Goal: Task Accomplishment & Management: Use online tool/utility

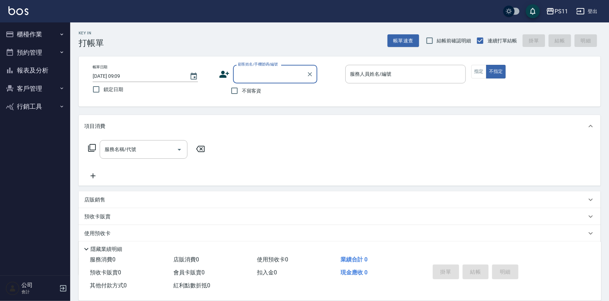
click at [31, 36] on button "櫃檯作業" at bounding box center [35, 34] width 65 height 18
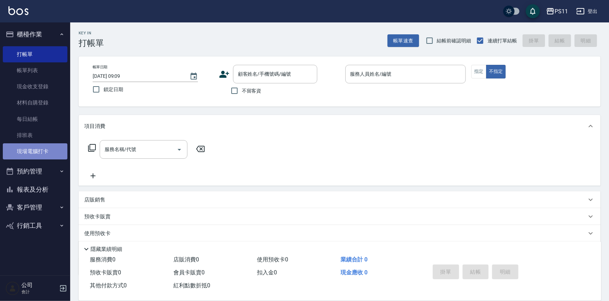
click at [42, 151] on link "現場電腦打卡" at bounding box center [35, 151] width 65 height 16
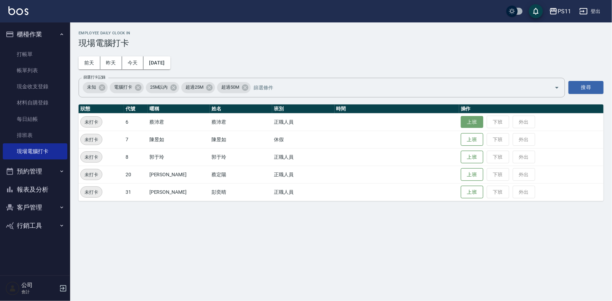
click at [471, 119] on button "上班" at bounding box center [472, 122] width 22 height 12
click at [461, 188] on button "上班" at bounding box center [472, 192] width 22 height 12
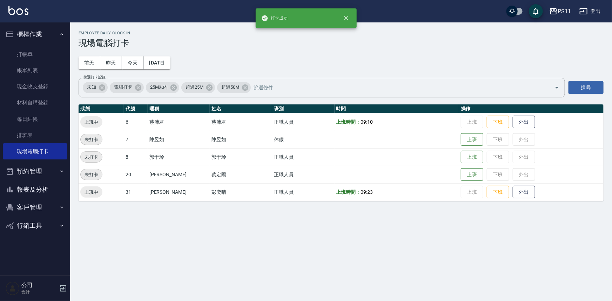
click at [35, 191] on button "報表及分析" at bounding box center [35, 190] width 65 height 18
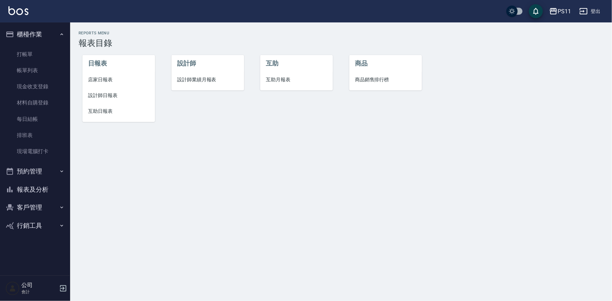
click at [111, 114] on span "互助日報表" at bounding box center [118, 111] width 61 height 7
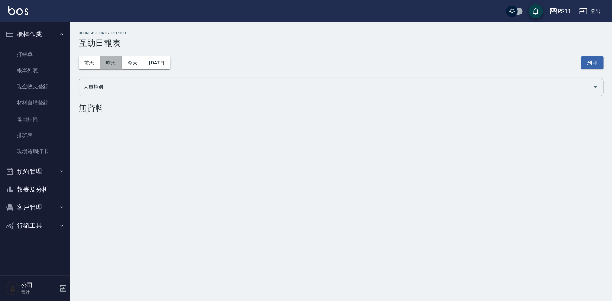
click at [106, 66] on button "昨天" at bounding box center [111, 62] width 22 height 13
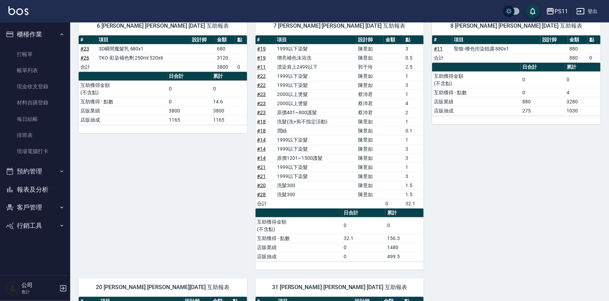
scroll to position [81, 0]
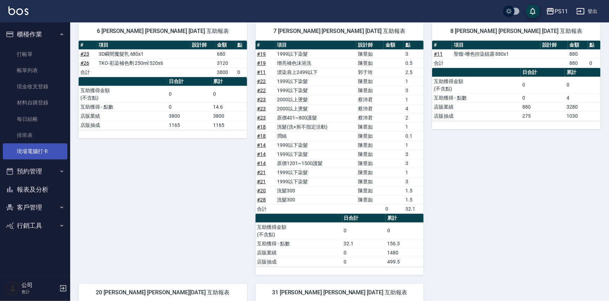
click at [65, 145] on link "現場電腦打卡" at bounding box center [35, 151] width 65 height 16
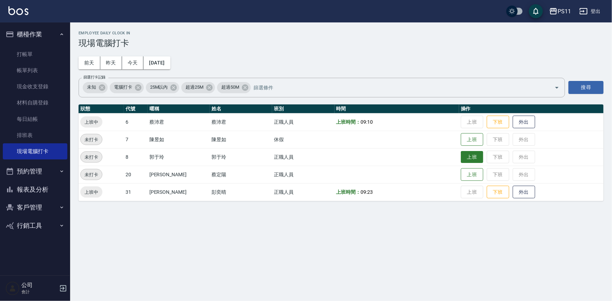
click at [466, 157] on button "上班" at bounding box center [472, 157] width 22 height 12
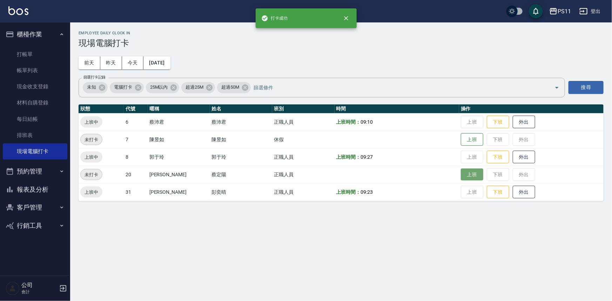
click at [465, 173] on button "上班" at bounding box center [472, 175] width 22 height 12
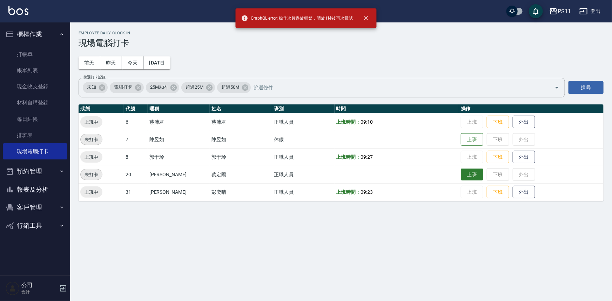
click at [467, 176] on button "上班" at bounding box center [472, 175] width 22 height 12
click at [464, 173] on button "上班" at bounding box center [472, 175] width 22 height 12
